Goal: Task Accomplishment & Management: Manage account settings

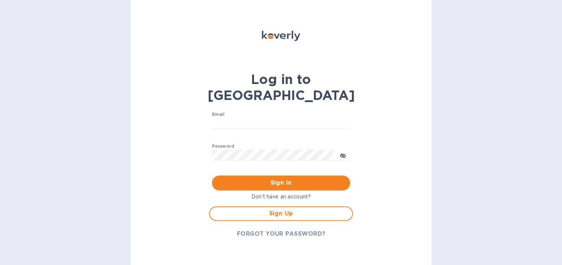
type input "accounting@resologix.com"
click at [268, 178] on span "Sign in" at bounding box center [281, 182] width 127 height 9
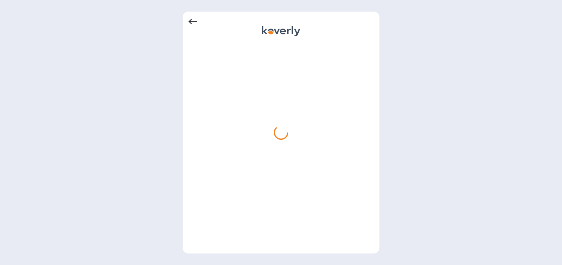
click at [445, 102] on div at bounding box center [281, 132] width 562 height 265
